Goal: Task Accomplishment & Management: Manage account settings

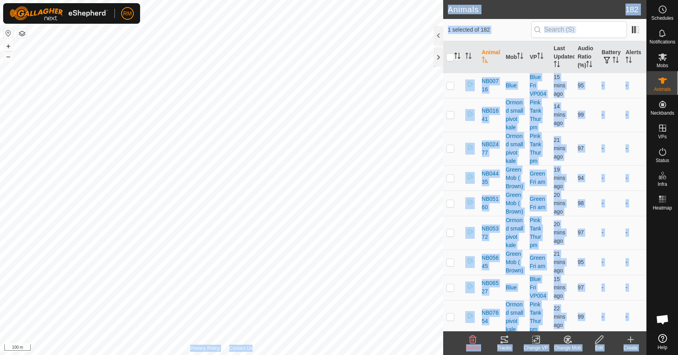
click at [457, 55] on icon "Activate to sort" at bounding box center [458, 56] width 6 height 6
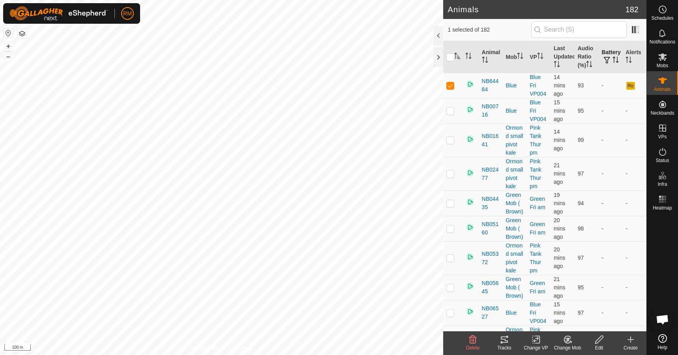
click at [604, 57] on span "button" at bounding box center [607, 60] width 6 height 6
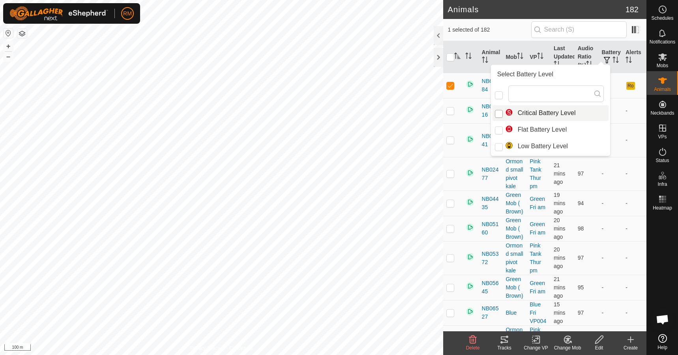
click at [500, 112] on input "Critical Battery Level" at bounding box center [499, 114] width 8 height 8
checkbox input "true"
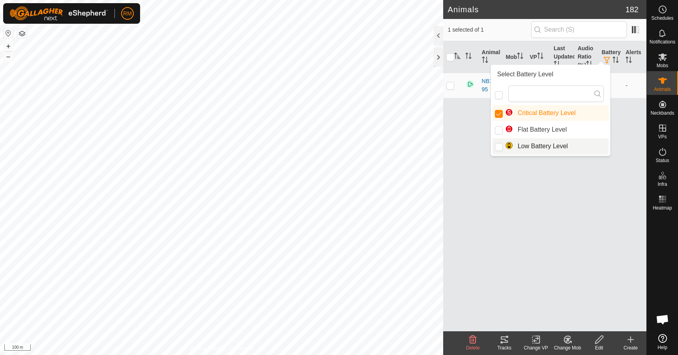
click at [623, 202] on div "Animal Mob VP Last Updated Audio Ratio (%) Battery Alerts NB14595 Green Mob ( B…" at bounding box center [544, 186] width 203 height 290
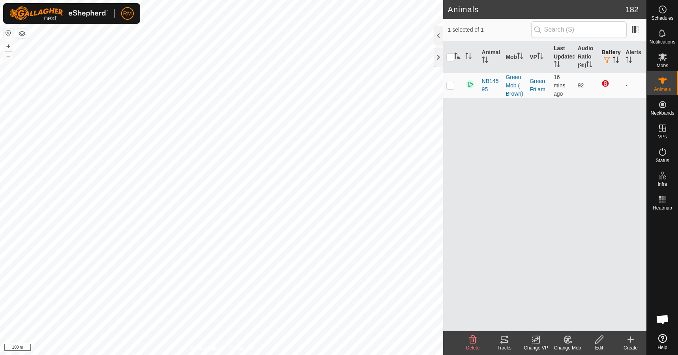
click at [607, 59] on span "button" at bounding box center [607, 60] width 6 height 6
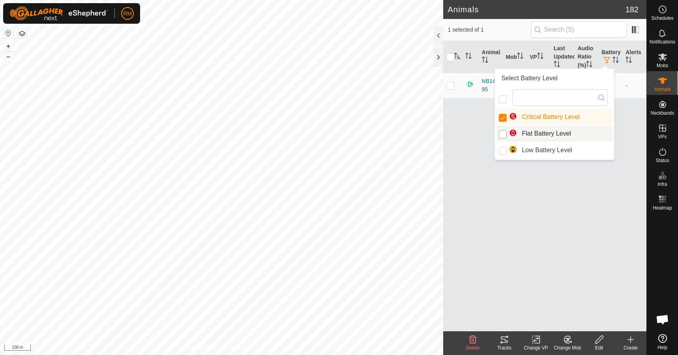
click at [502, 135] on input "Flat Battery Level" at bounding box center [503, 134] width 8 height 8
checkbox input "true"
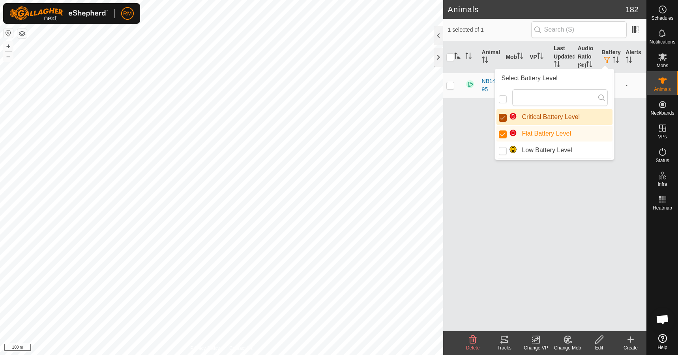
click at [505, 118] on input "Critical Battery Level" at bounding box center [503, 118] width 8 height 8
checkbox input "false"
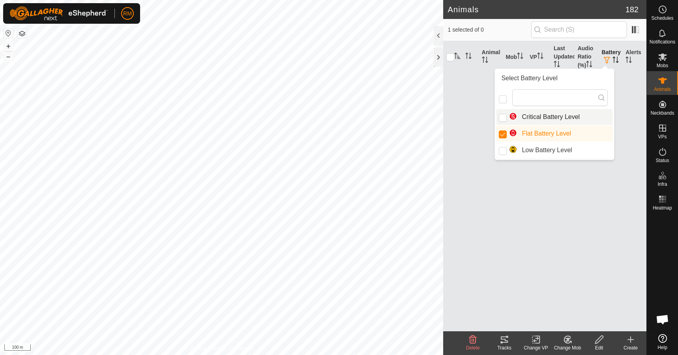
click at [608, 57] on span "button" at bounding box center [607, 60] width 6 height 6
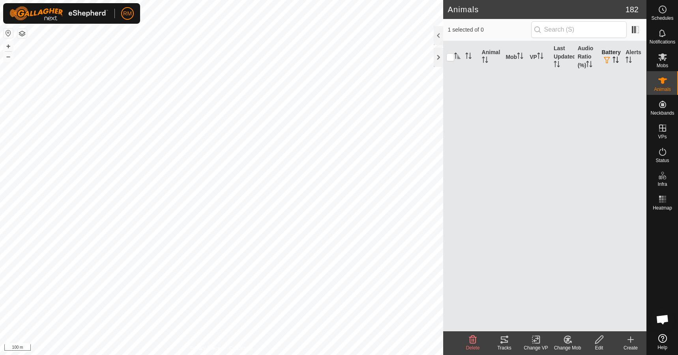
click at [609, 58] on span "button" at bounding box center [607, 60] width 6 height 6
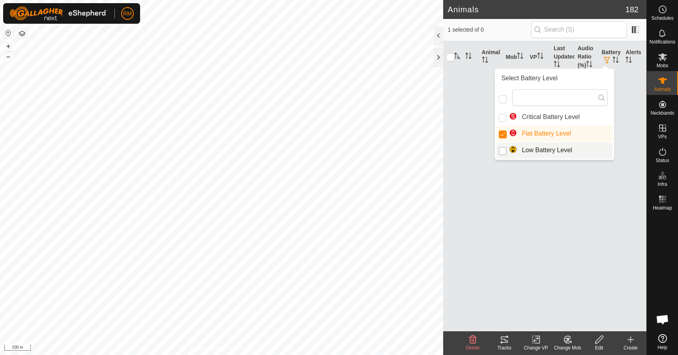
click at [505, 148] on input "Low Battery Level" at bounding box center [503, 151] width 8 height 8
checkbox input "true"
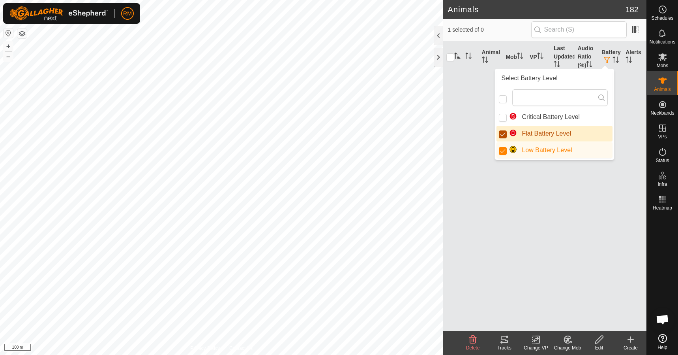
click at [500, 135] on input "Flat Battery Level" at bounding box center [503, 134] width 8 height 8
checkbox input "false"
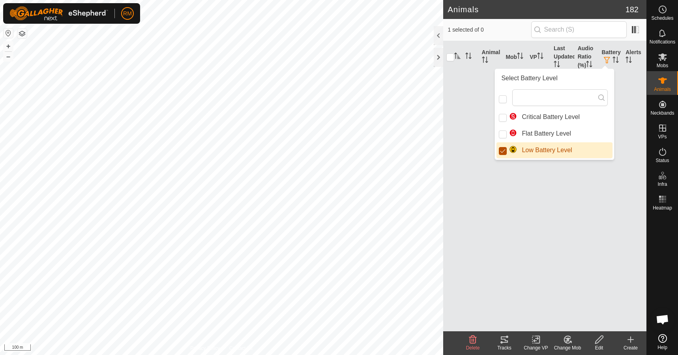
click at [504, 151] on input "Low Battery Level" at bounding box center [503, 151] width 8 height 8
checkbox input "false"
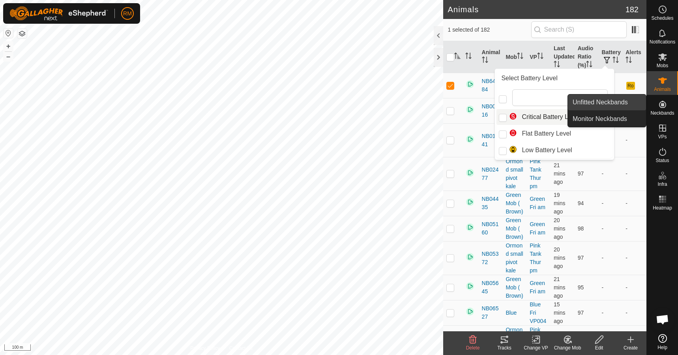
click at [616, 99] on link "Unfitted Neckbands" at bounding box center [607, 102] width 78 height 16
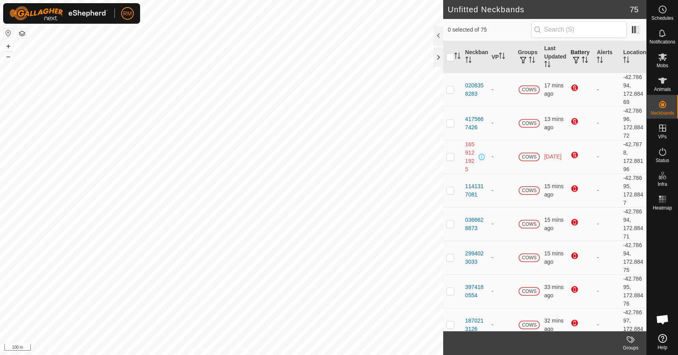
click at [578, 54] on th "Battery" at bounding box center [581, 57] width 26 height 32
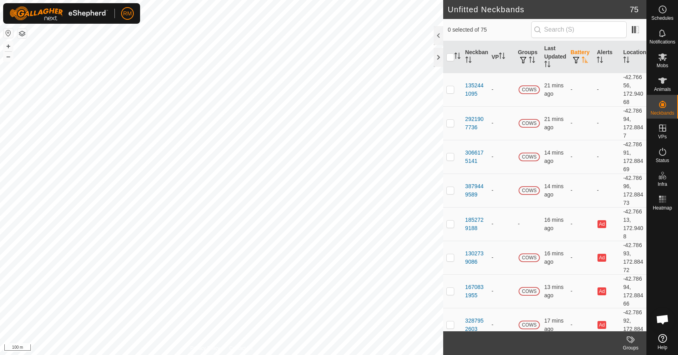
click at [578, 55] on th "Battery" at bounding box center [581, 57] width 26 height 32
click at [575, 60] on span "button" at bounding box center [576, 60] width 6 height 6
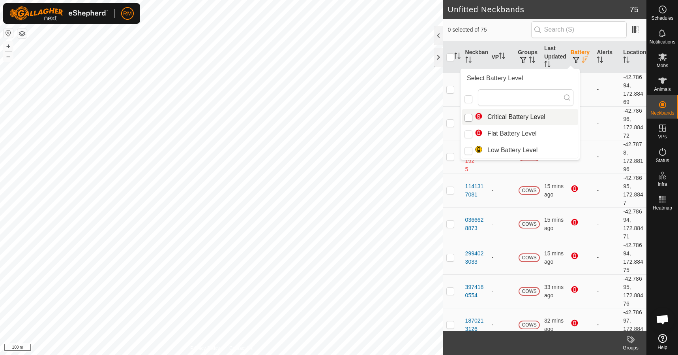
click at [469, 117] on input "Critical Battery Level" at bounding box center [469, 118] width 8 height 8
checkbox input "true"
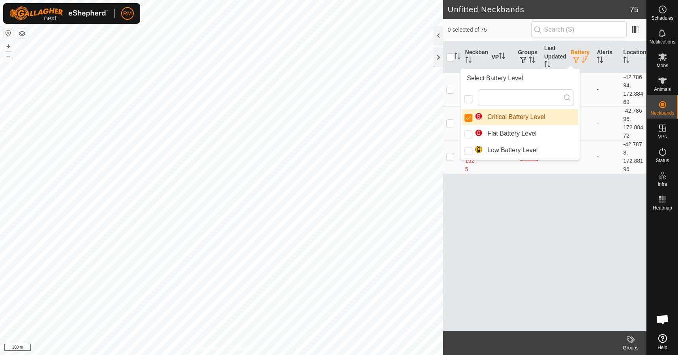
click at [472, 105] on div "Search results are available" at bounding box center [520, 97] width 116 height 23
click at [468, 100] on input "checkbox" at bounding box center [469, 99] width 8 height 8
checkbox input "false"
checkbox input "true"
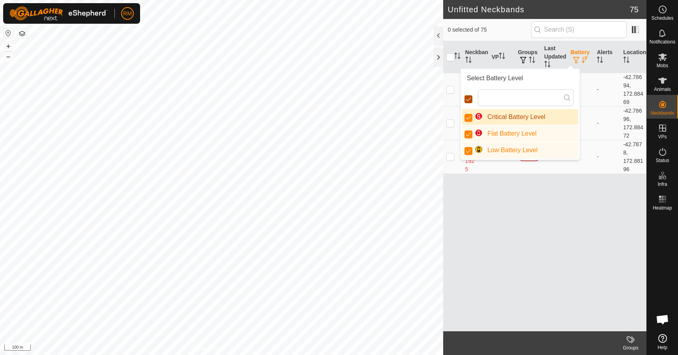
scroll to position [4, 4]
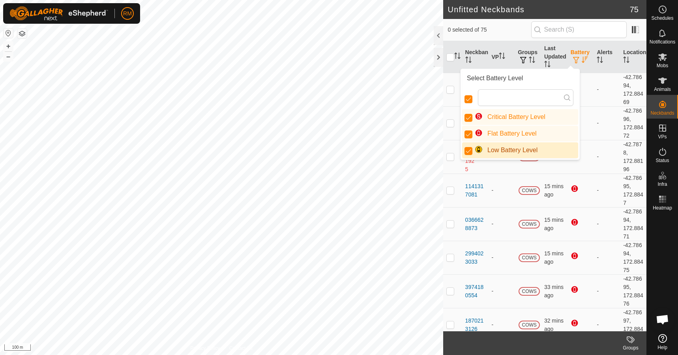
click at [509, 26] on span "0 selected of 75" at bounding box center [489, 30] width 83 height 8
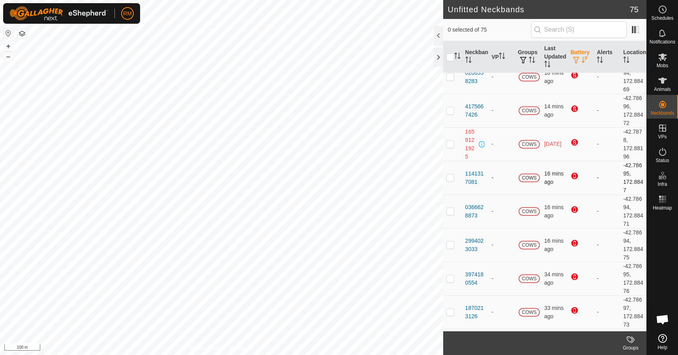
scroll to position [13, 0]
click at [472, 143] on div "1659121925" at bounding box center [472, 143] width 12 height 33
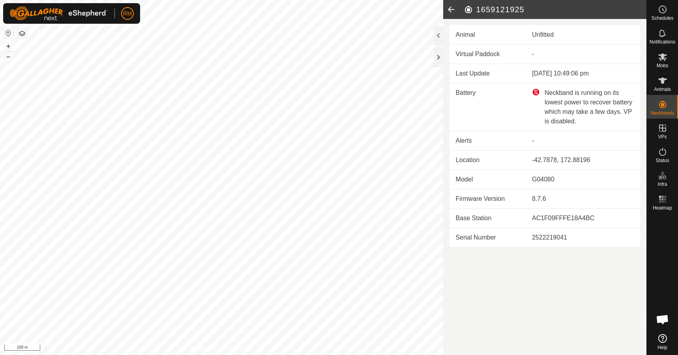
click at [451, 8] on icon at bounding box center [451, 9] width 16 height 19
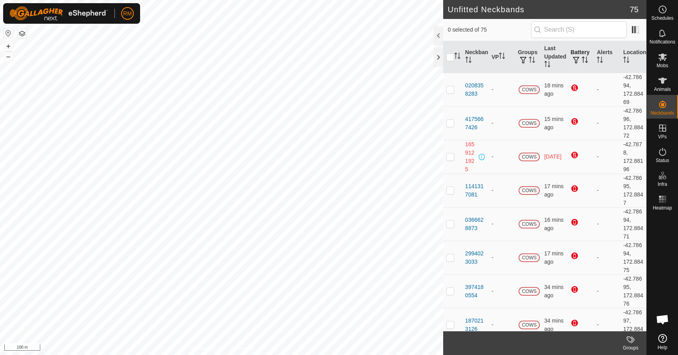
click at [573, 57] on span "button" at bounding box center [576, 60] width 6 height 6
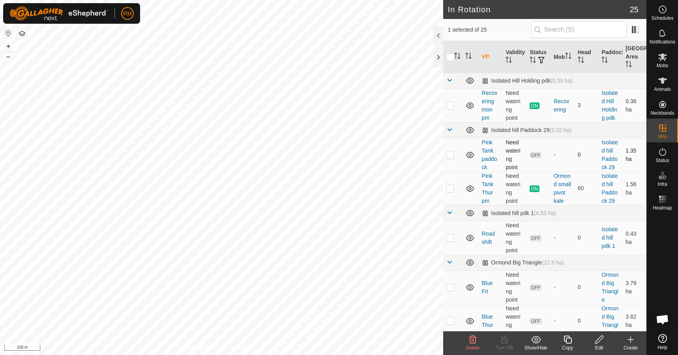
checkbox input "false"
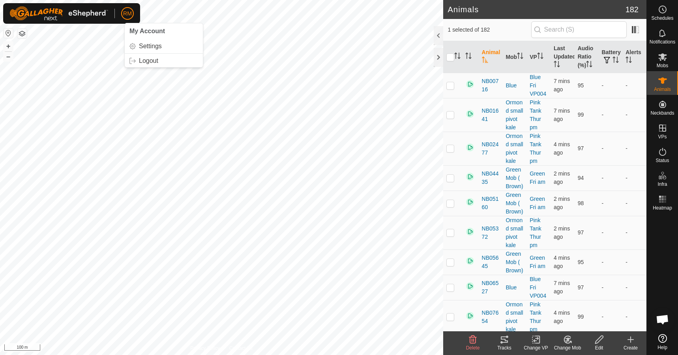
click at [23, 32] on button "button" at bounding box center [21, 33] width 9 height 9
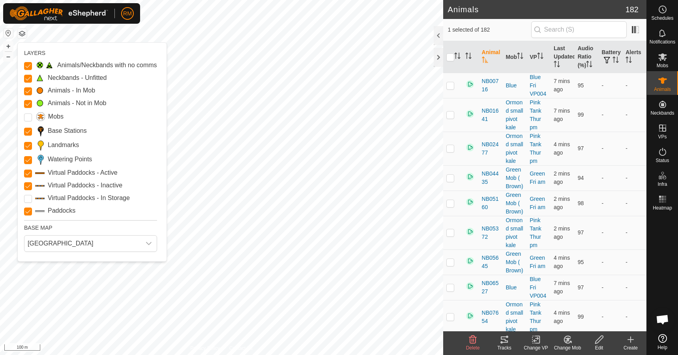
drag, startPoint x: 100, startPoint y: 165, endPoint x: 77, endPoint y: 163, distance: 22.7
click at [78, 164] on div "Animals/Neckbands with no comms Neckbands - Unfitted Animals - In Mob Animals -…" at bounding box center [90, 137] width 133 height 155
click at [100, 130] on body "RM Schedules Notifications Mobs Animals Neckbands VPs Status Infra Heatmap Help…" at bounding box center [339, 177] width 678 height 355
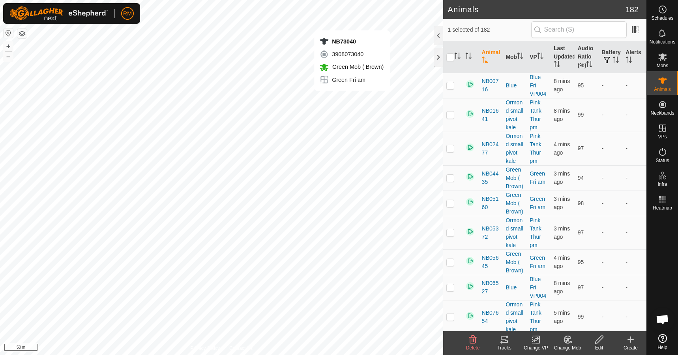
checkbox input "false"
checkbox input "true"
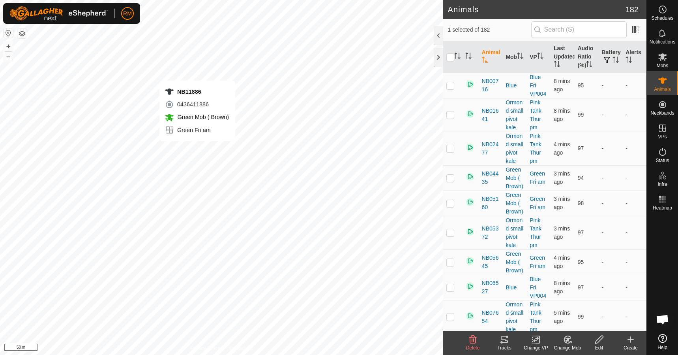
checkbox input "true"
checkbox input "false"
click at [457, 56] on icon "Activate to sort" at bounding box center [458, 56] width 6 height 6
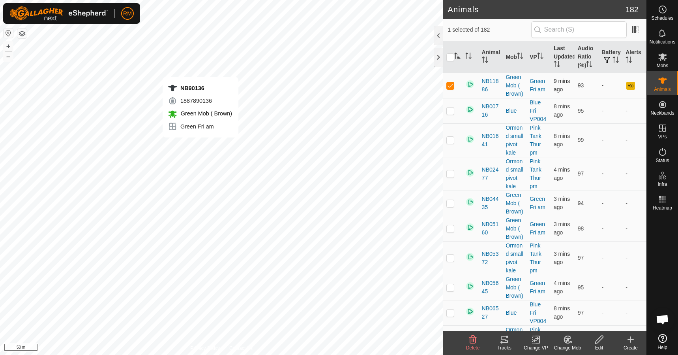
checkbox input "true"
checkbox input "false"
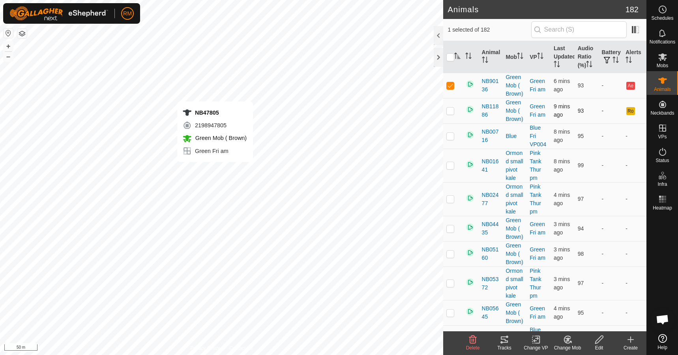
checkbox input "true"
checkbox input "false"
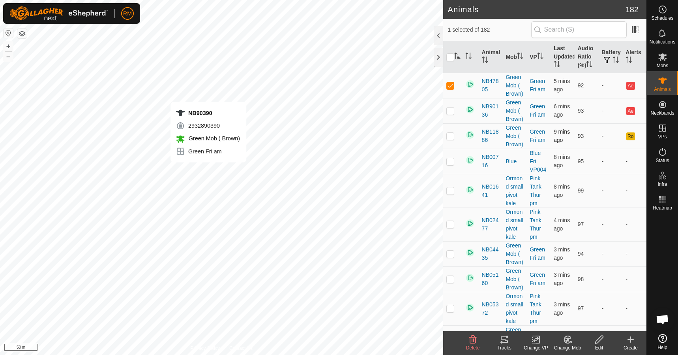
checkbox input "true"
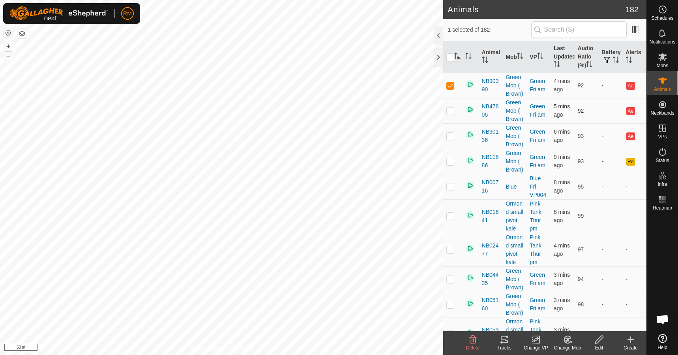
click at [451, 114] on p-checkbox at bounding box center [451, 110] width 8 height 6
checkbox input "true"
click at [447, 139] on p-checkbox at bounding box center [451, 136] width 8 height 6
checkbox input "true"
click at [450, 164] on p-checkbox at bounding box center [451, 161] width 8 height 6
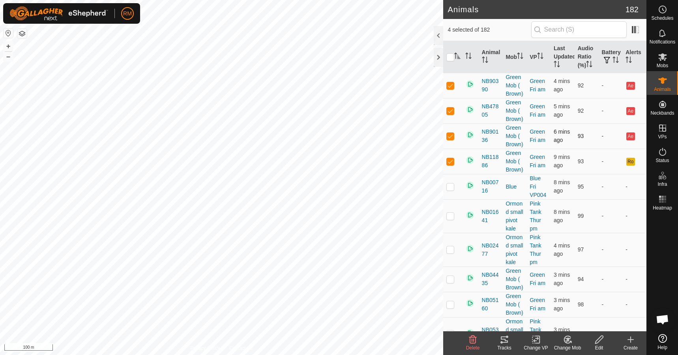
drag, startPoint x: 453, startPoint y: 192, endPoint x: 445, endPoint y: 171, distance: 22.2
click at [453, 164] on p-checkbox at bounding box center [451, 161] width 8 height 6
checkbox input "false"
click at [449, 139] on p-checkbox at bounding box center [451, 136] width 8 height 6
checkbox input "false"
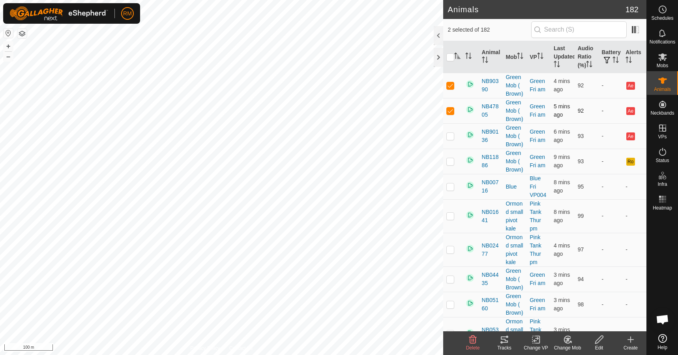
drag, startPoint x: 455, startPoint y: 128, endPoint x: 455, endPoint y: 116, distance: 11.1
click at [455, 123] on td at bounding box center [452, 110] width 19 height 25
checkbox input "false"
click at [453, 88] on p-checkbox at bounding box center [451, 85] width 8 height 6
checkbox input "false"
